Goal: Task Accomplishment & Management: Use online tool/utility

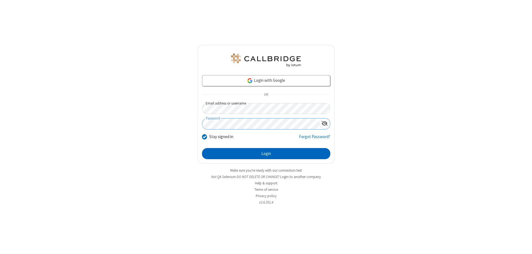
click at [266, 154] on button "Login" at bounding box center [266, 153] width 128 height 11
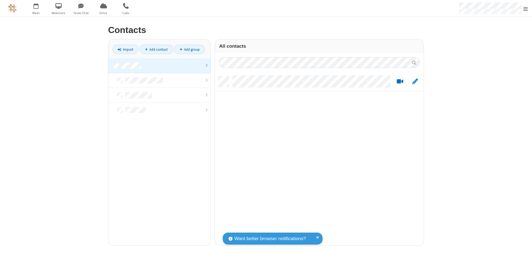
scroll to position [169, 205]
click at [159, 65] on link at bounding box center [159, 65] width 102 height 15
click at [126, 49] on link "Import" at bounding box center [126, 49] width 26 height 9
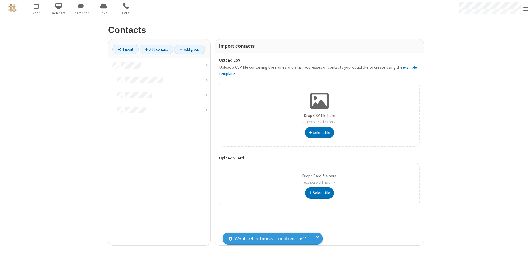
type input "C:\fakepath\address_book_contacts.csv"
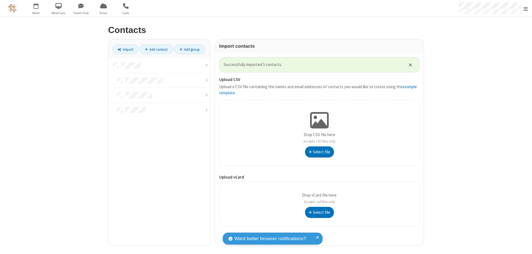
click at [159, 65] on link at bounding box center [159, 65] width 102 height 15
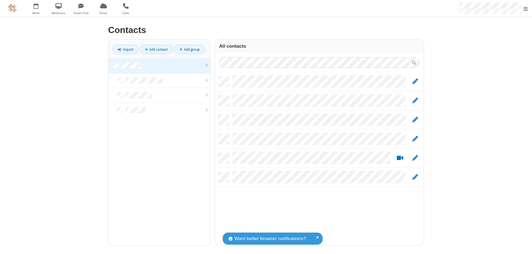
scroll to position [169, 205]
